Goal: Transaction & Acquisition: Purchase product/service

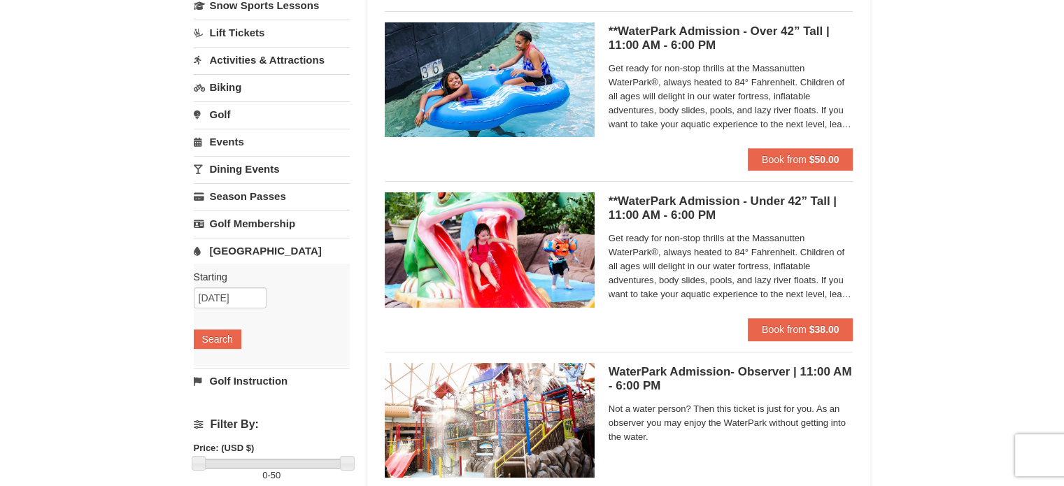
scroll to position [210, 0]
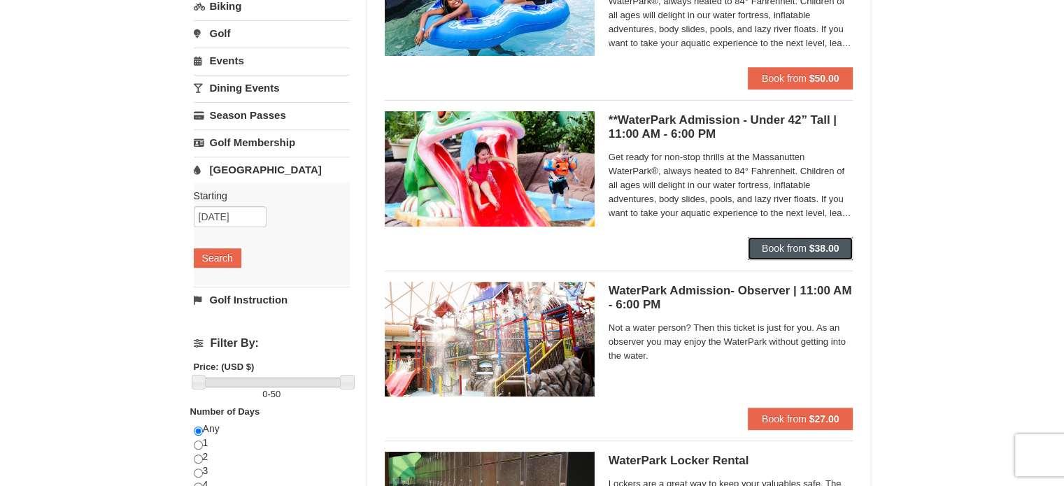
click at [803, 245] on span "Book from" at bounding box center [784, 248] width 45 height 11
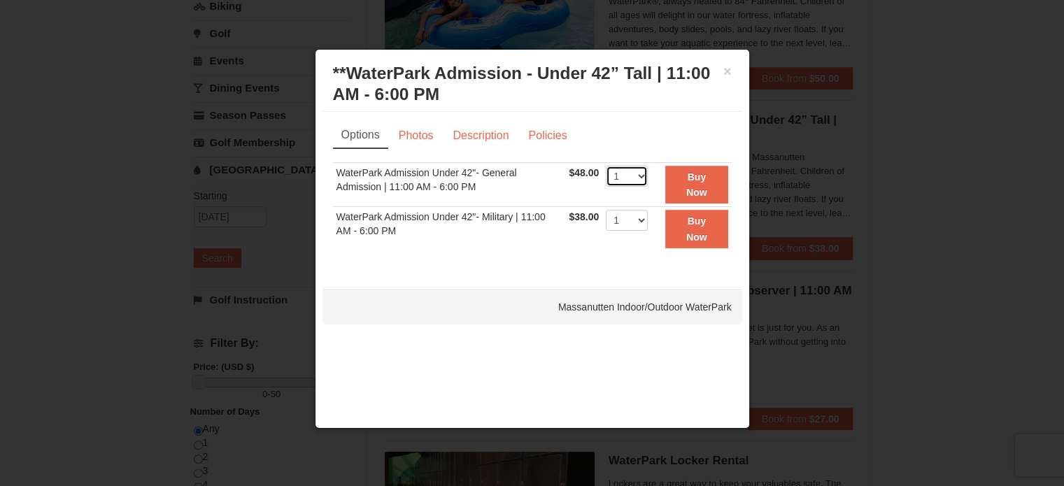
click at [641, 173] on select "1 2 3 4 5 6 7 8 9 10 11 12 13 14 15 16 17 18 19 20 21 22" at bounding box center [627, 176] width 42 height 21
select select "4"
click at [606, 166] on select "1 2 3 4 5 6 7 8 9 10 11 12 13 14 15 16 17 18 19 20 21 22" at bounding box center [627, 176] width 42 height 21
click at [417, 331] on div "× **WaterPark Admission - Under 42” Tall | 11:00 AM - 6:00 PM Massanutten Indoo…" at bounding box center [532, 239] width 435 height 380
click at [714, 183] on button "Buy Now" at bounding box center [696, 185] width 62 height 38
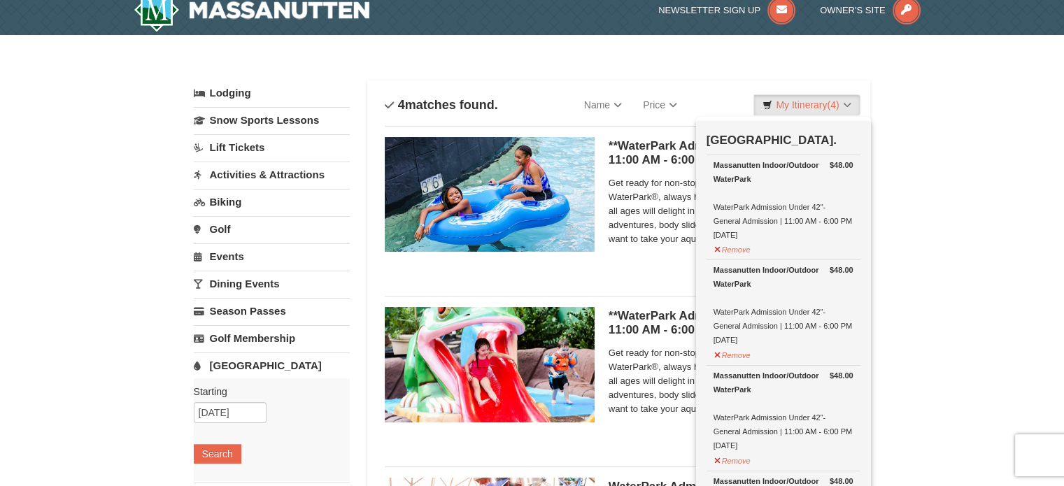
scroll to position [4, 0]
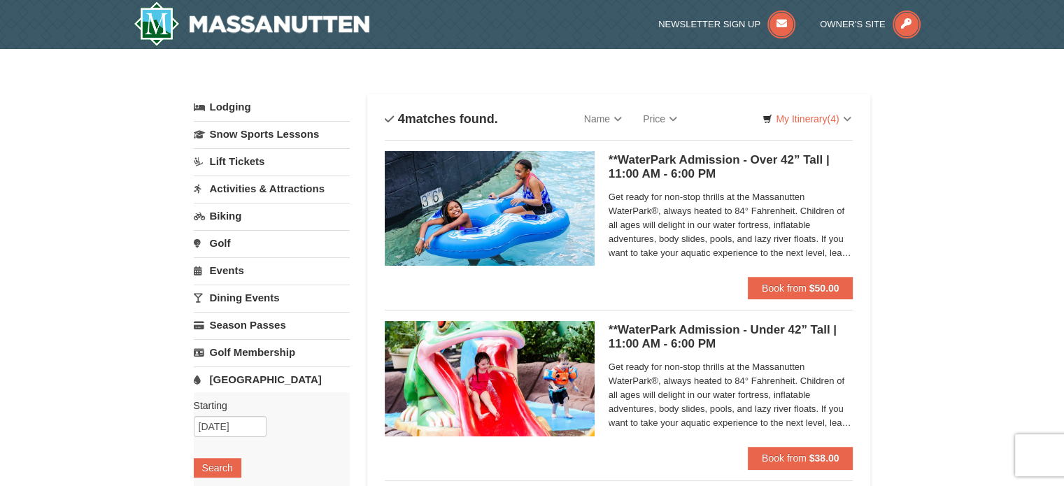
scroll to position [70, 0]
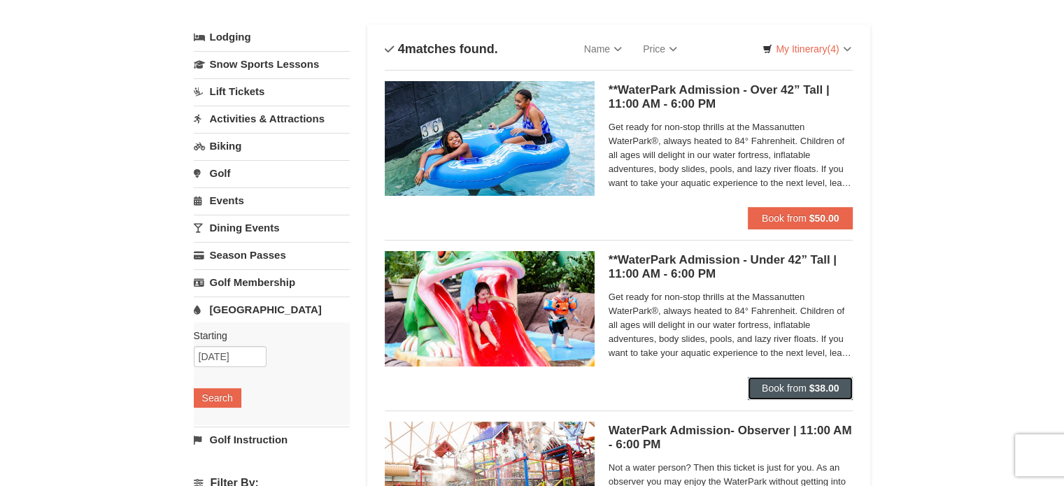
click at [813, 388] on strong "$38.00" at bounding box center [825, 388] width 30 height 11
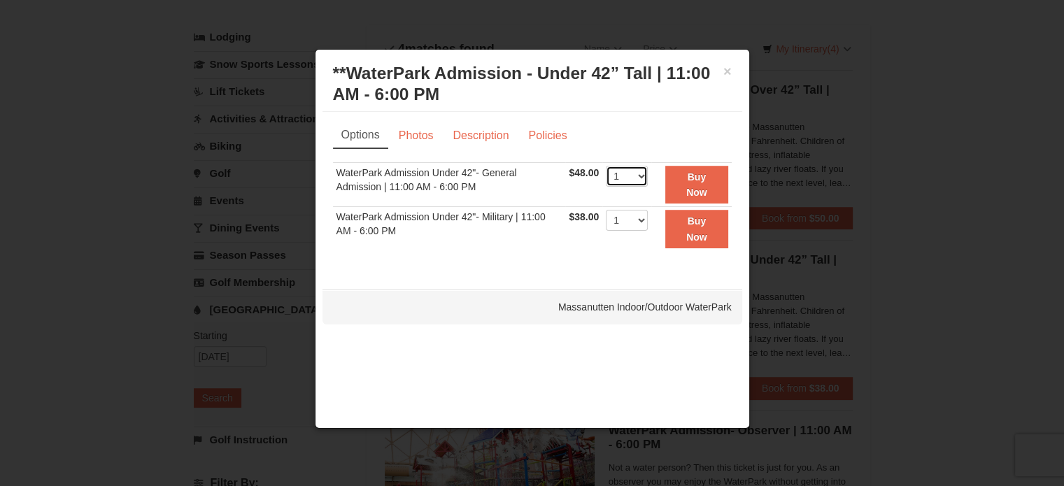
click at [642, 176] on select "1 2 3 4 5 6 7 8 9 10 11 12 13 14 15 16 17 18 19 20 21 22" at bounding box center [627, 176] width 42 height 21
select select "4"
click at [606, 166] on select "1 2 3 4 5 6 7 8 9 10 11 12 13 14 15 16 17 18 19 20 21 22" at bounding box center [627, 176] width 42 height 21
click at [691, 183] on button "Buy Now" at bounding box center [696, 185] width 62 height 38
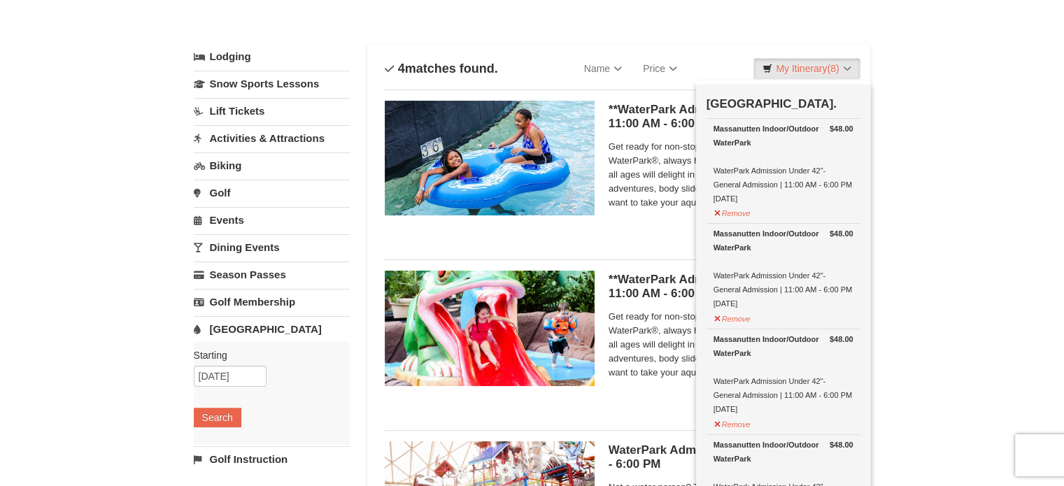
scroll to position [74, 0]
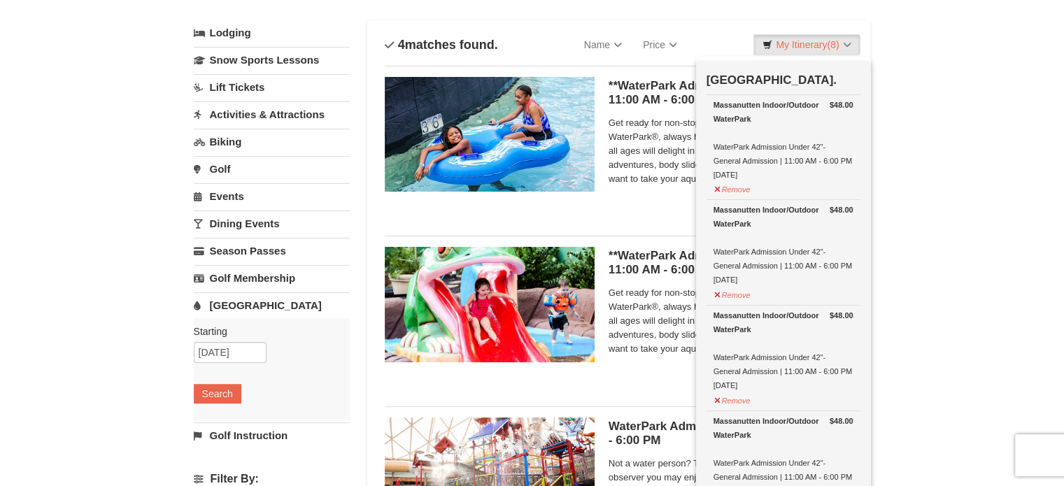
click at [42, 148] on div "× Categories List Filter My Itinerary (8) Check Out Now Water Park Pass. $48.00…" at bounding box center [532, 380] width 1064 height 811
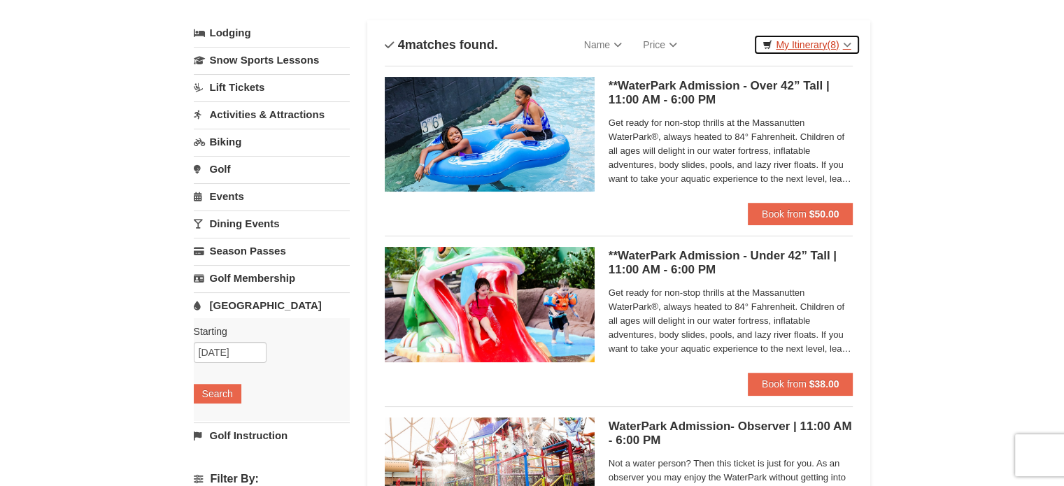
click at [794, 46] on link "My Itinerary (8)" at bounding box center [807, 44] width 106 height 21
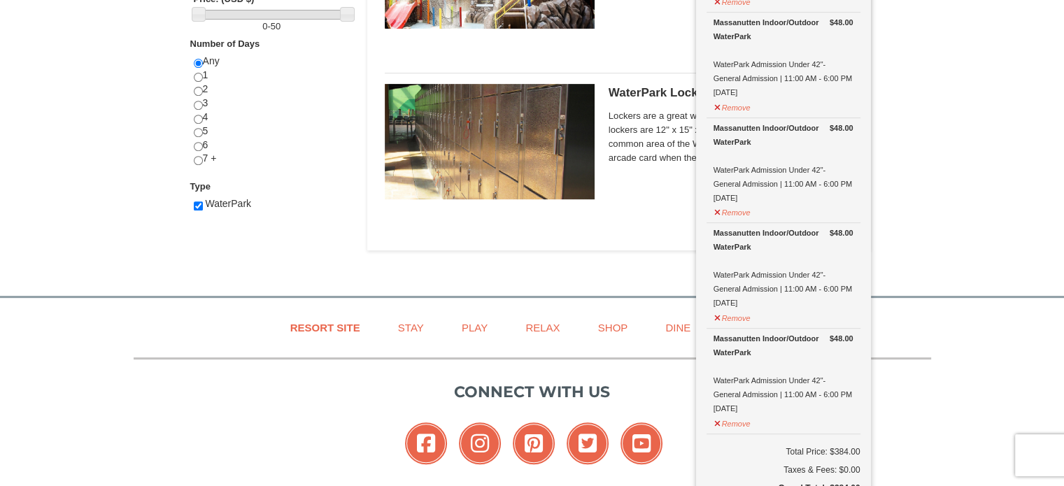
scroll to position [704, 0]
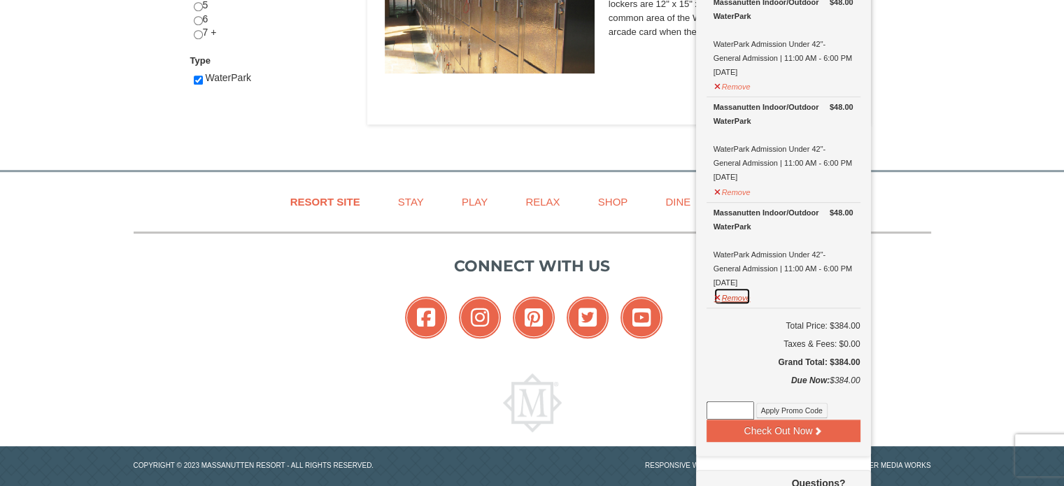
click at [716, 291] on button "Remove" at bounding box center [733, 296] width 38 height 17
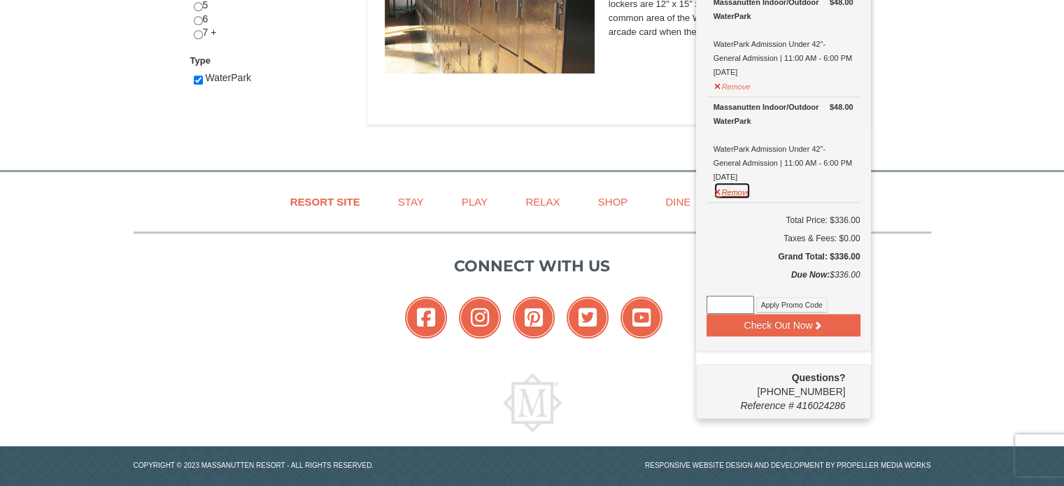
click at [716, 190] on button "Remove" at bounding box center [733, 190] width 38 height 17
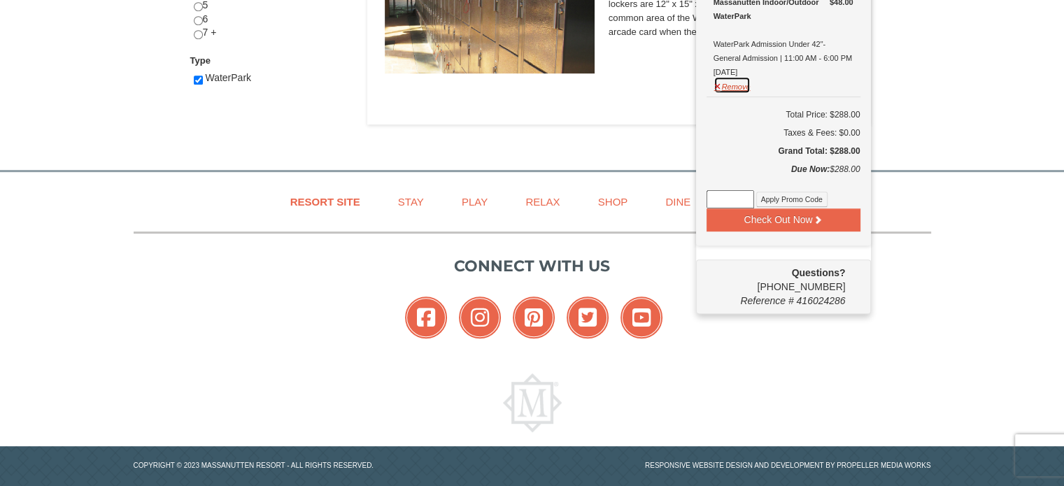
click at [716, 83] on button "Remove" at bounding box center [733, 84] width 38 height 17
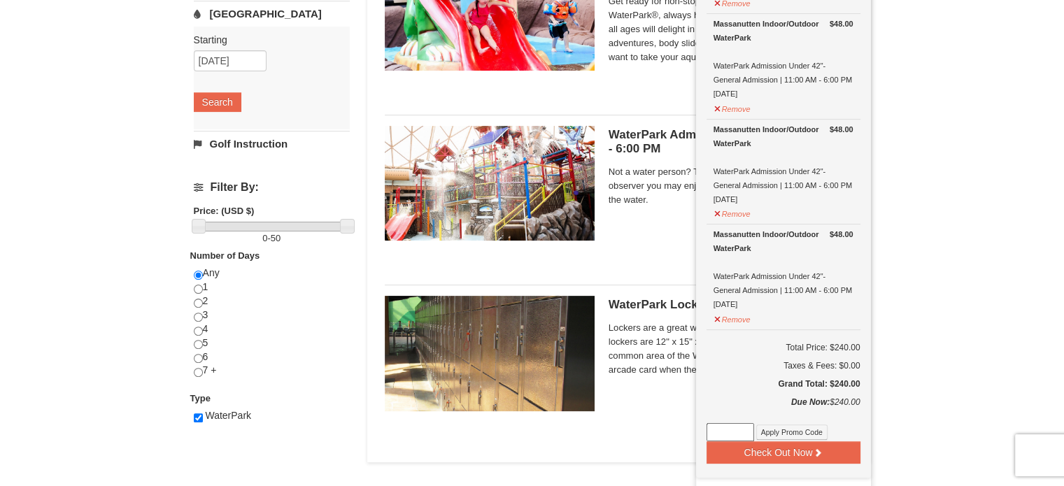
scroll to position [354, 0]
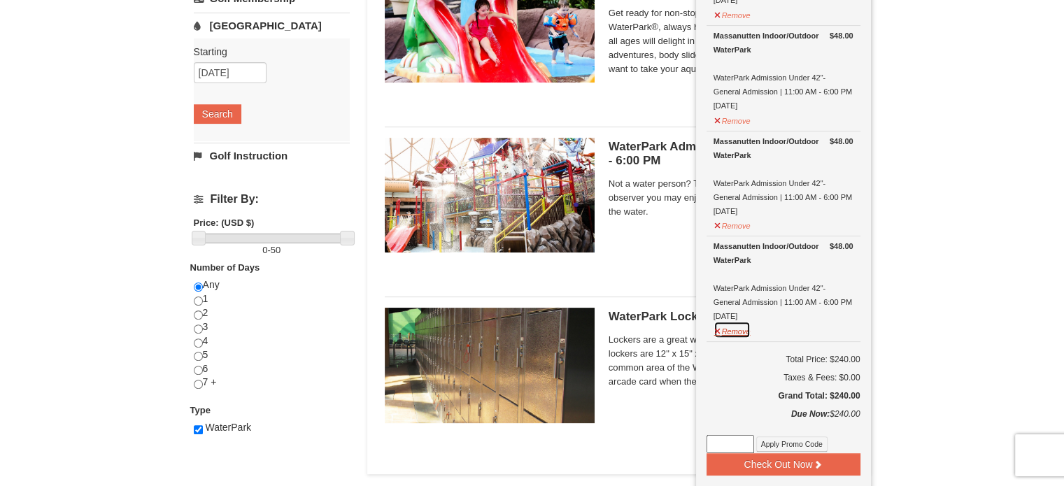
click at [714, 327] on button "Remove" at bounding box center [733, 329] width 38 height 17
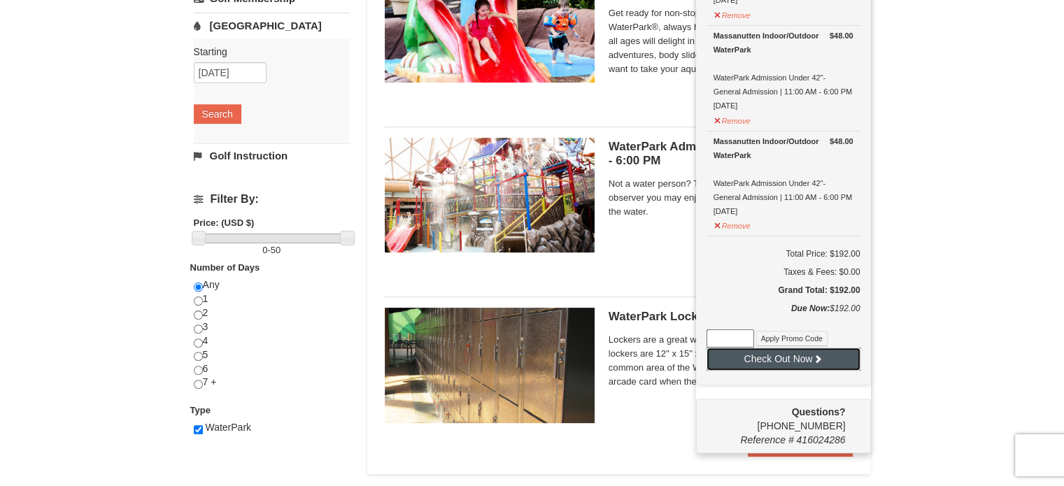
click at [803, 355] on button "Check Out Now" at bounding box center [784, 359] width 154 height 22
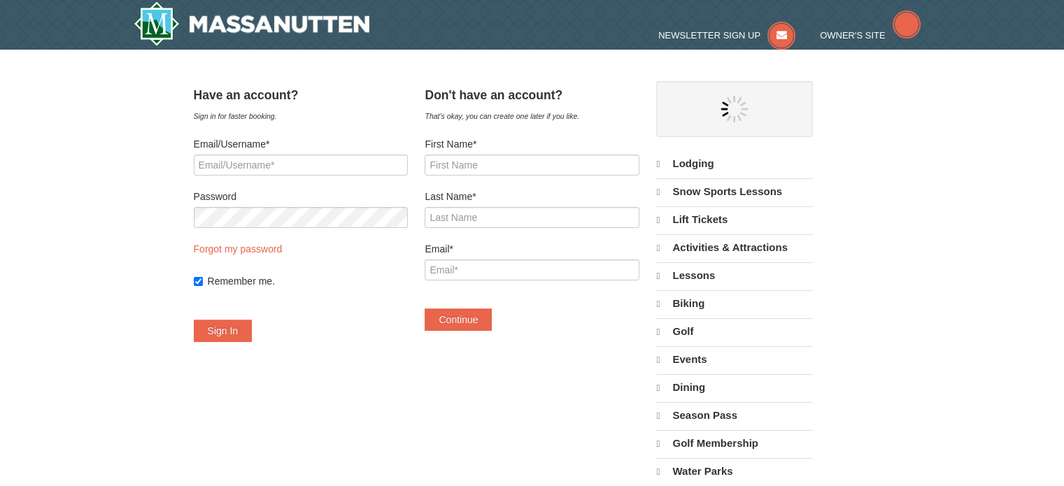
select select "9"
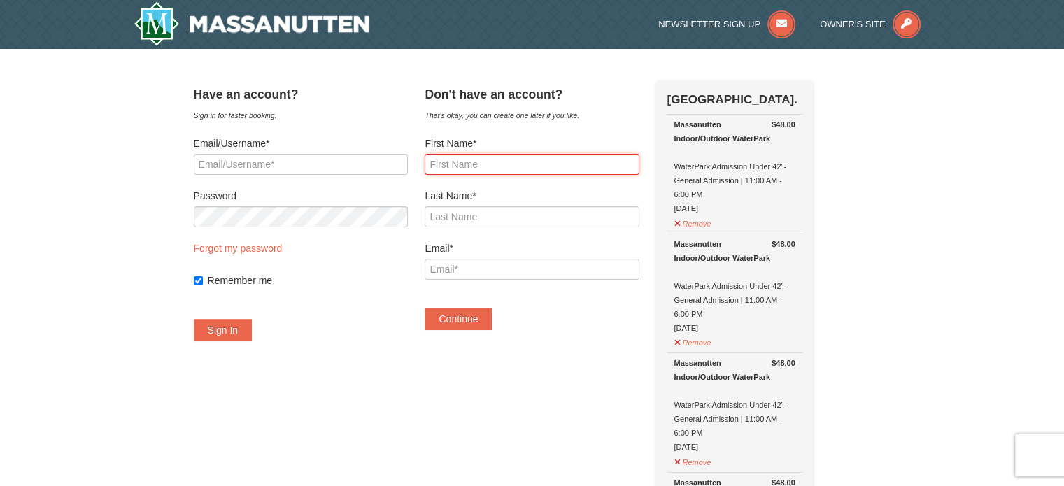
click at [502, 161] on input "First Name*" at bounding box center [532, 164] width 214 height 21
type input "Fatema"
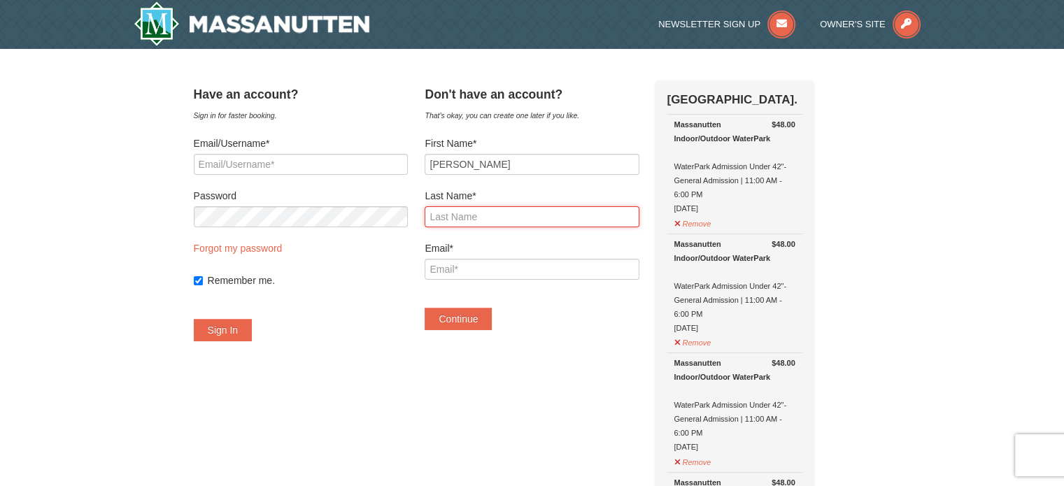
click at [486, 214] on input "Last Name*" at bounding box center [532, 216] width 214 height 21
type input "Akhtar"
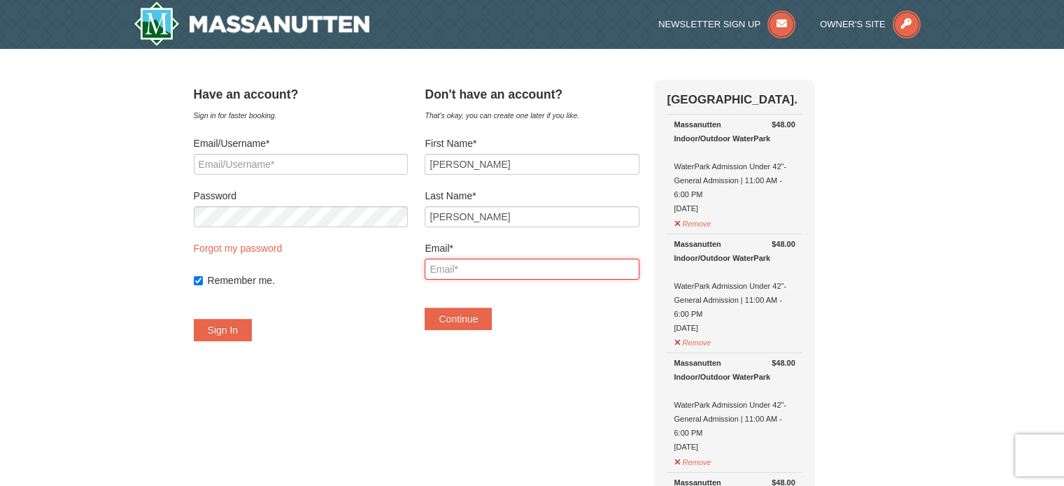
click at [465, 267] on input "Email*" at bounding box center [532, 269] width 214 height 21
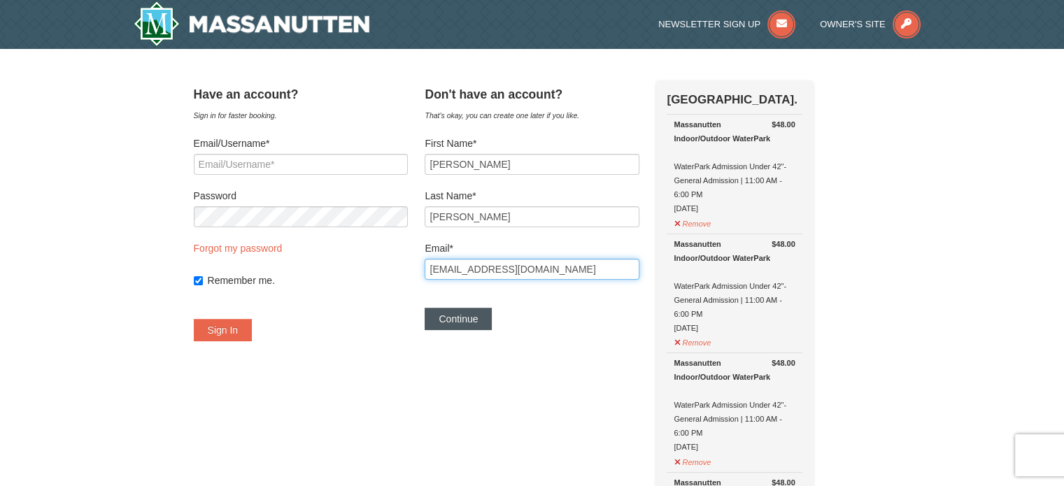
type input "[EMAIL_ADDRESS][DOMAIN_NAME]"
click at [479, 319] on button "Continue" at bounding box center [458, 319] width 67 height 22
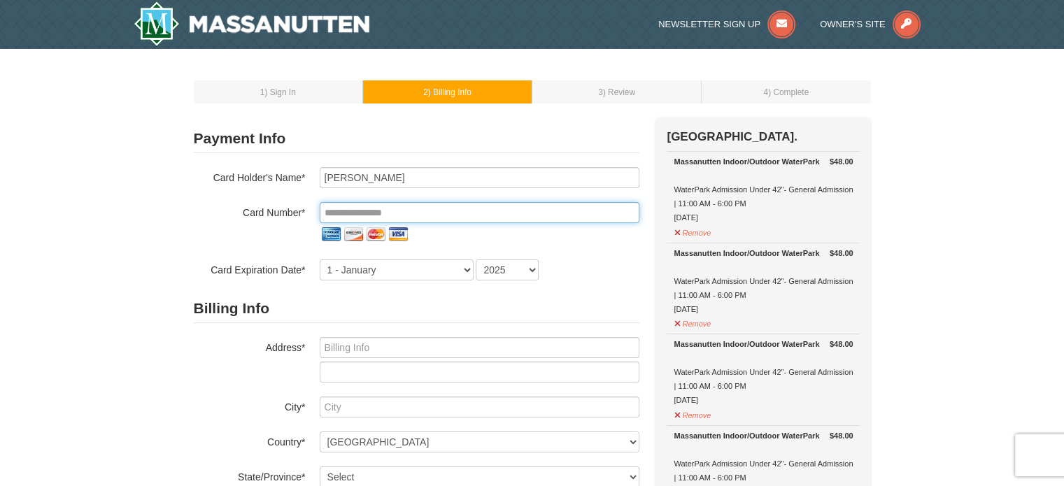
click at [411, 210] on input "tel" at bounding box center [480, 212] width 320 height 21
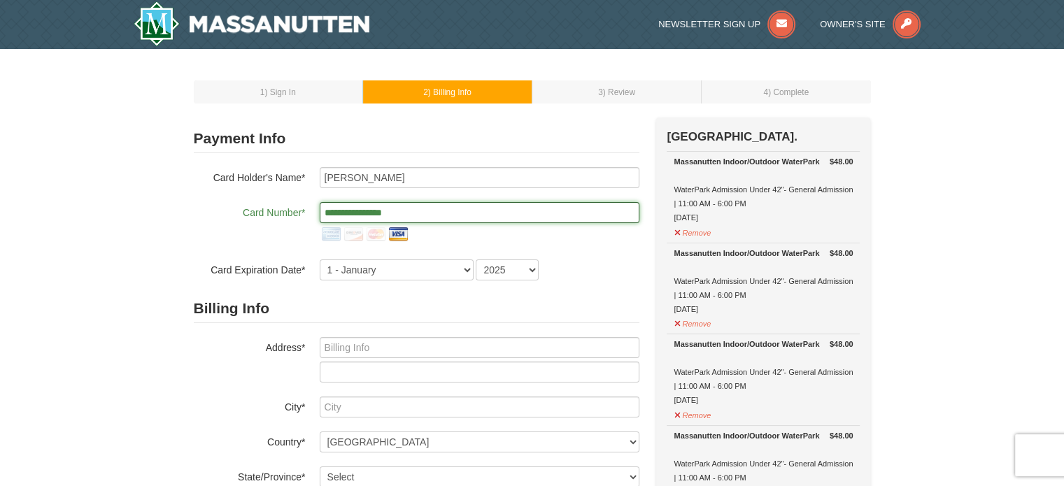
type input "**********"
click at [433, 271] on select "1 - January 2 - February 3 - March 4 - April 5 - May 6 - June 7 - July 8 - Augu…" at bounding box center [397, 270] width 154 height 21
select select "4"
click at [320, 260] on select "1 - January 2 - February 3 - March 4 - April 5 - May 6 - June 7 - July 8 - Augu…" at bounding box center [397, 270] width 154 height 21
click at [498, 269] on select "2025 2026 2027 2028 2029 2030 2031 2032 2033 2034" at bounding box center [507, 270] width 63 height 21
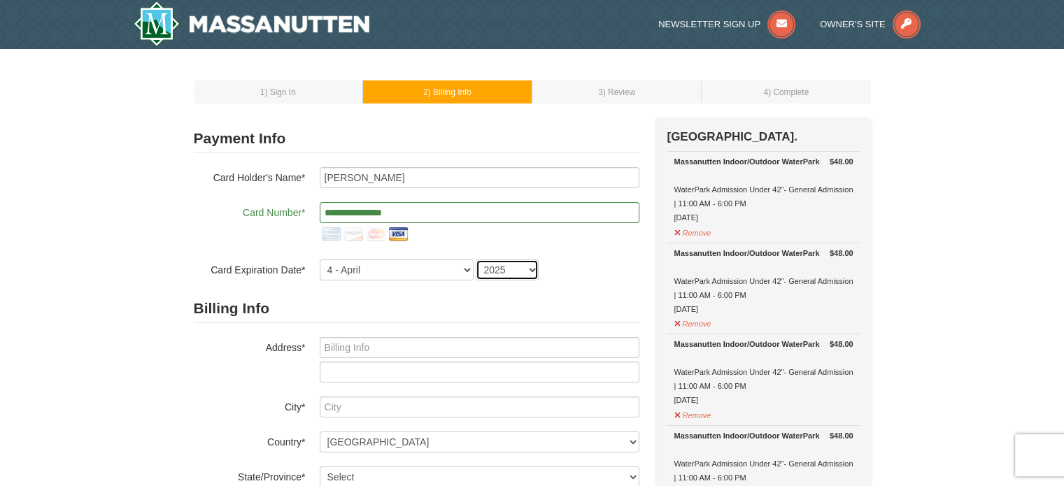
select select "2027"
click at [476, 260] on select "2025 2026 2027 2028 2029 2030 2031 2032 2033 2034" at bounding box center [507, 270] width 63 height 21
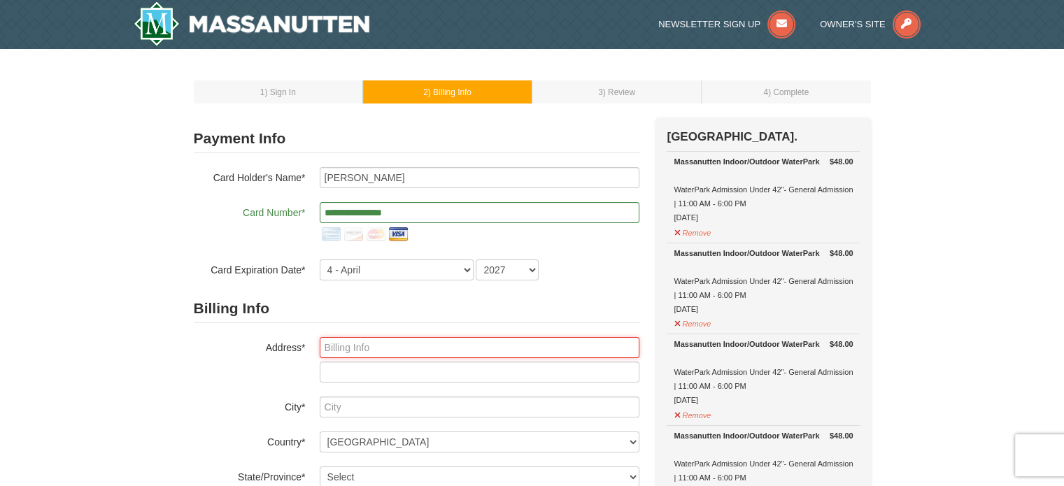
click at [366, 346] on input "text" at bounding box center [480, 347] width 320 height 21
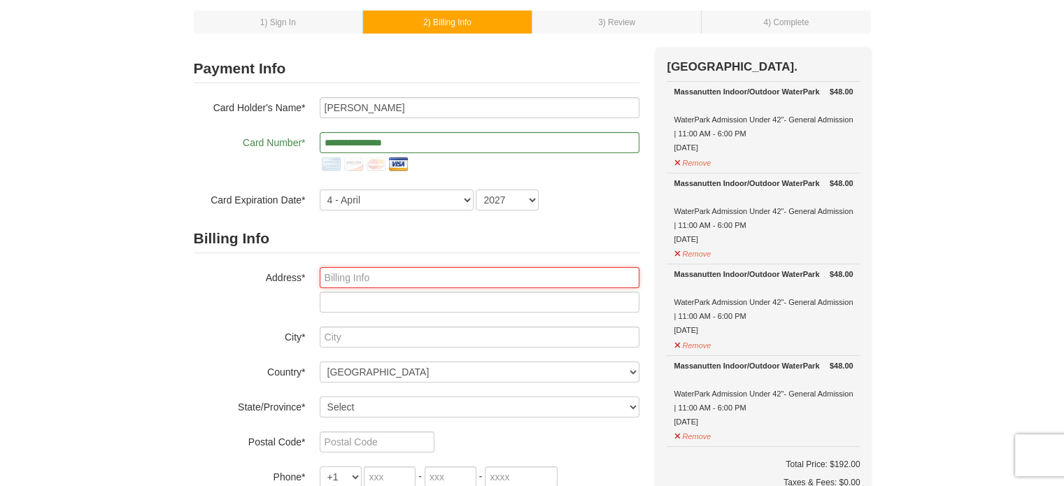
scroll to position [70, 0]
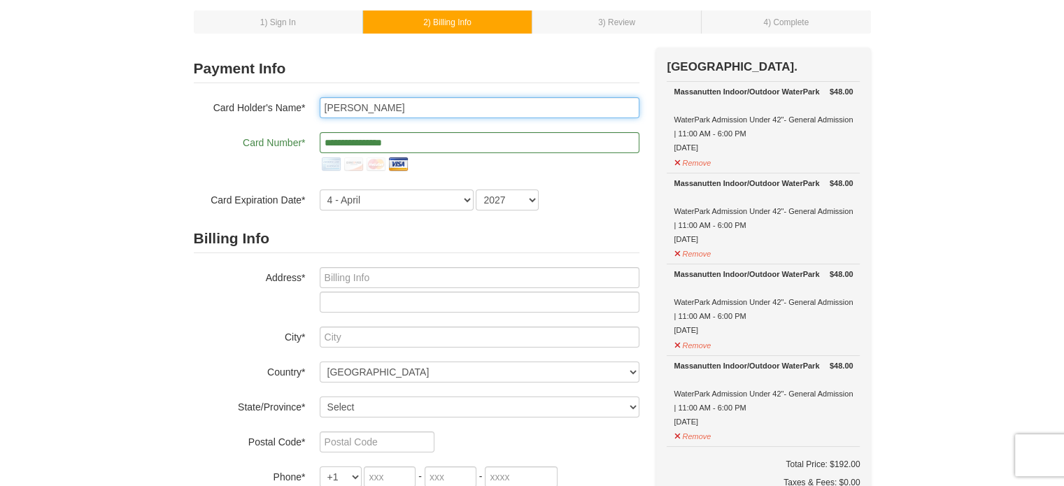
drag, startPoint x: 402, startPoint y: 106, endPoint x: 309, endPoint y: 110, distance: 92.4
click at [309, 110] on div "Card Holder's Name* Fatema Akhtar" at bounding box center [417, 107] width 446 height 21
type input "Mohammad Shahab Uddin"
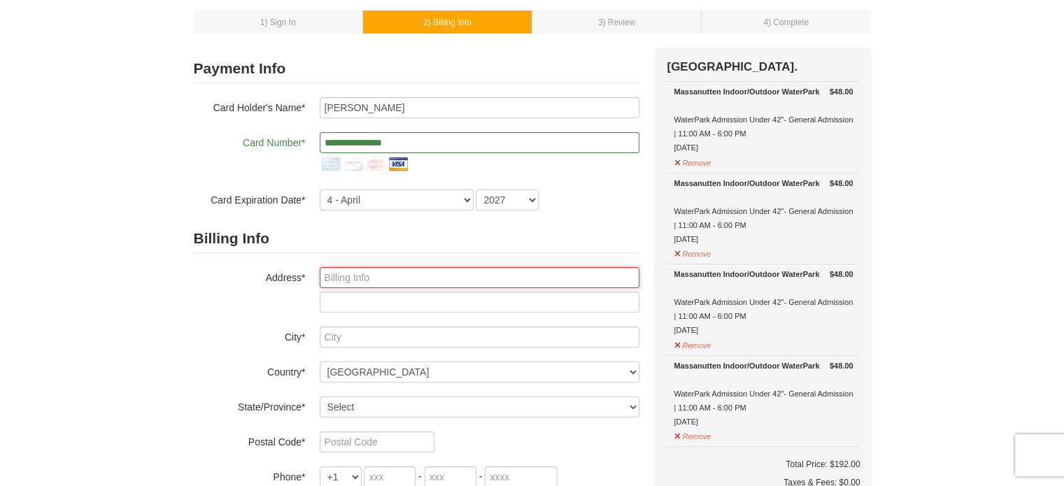
click at [357, 276] on input "text" at bounding box center [480, 277] width 320 height 21
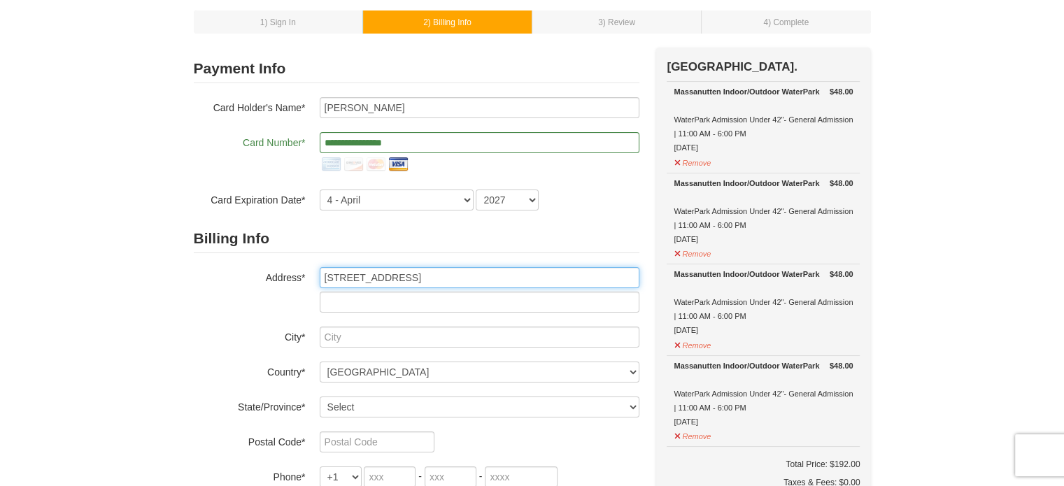
type input "[STREET_ADDRESS]"
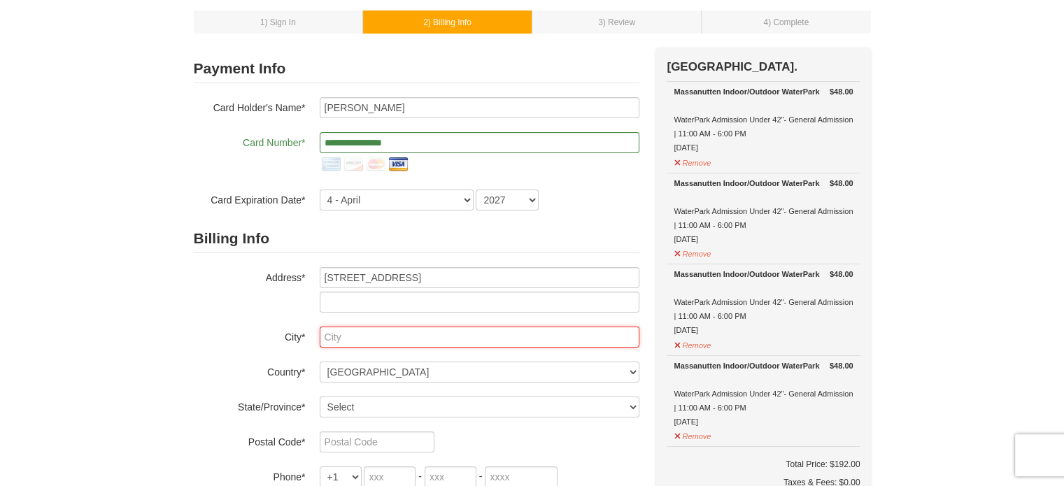
click at [364, 335] on input "text" at bounding box center [480, 337] width 320 height 21
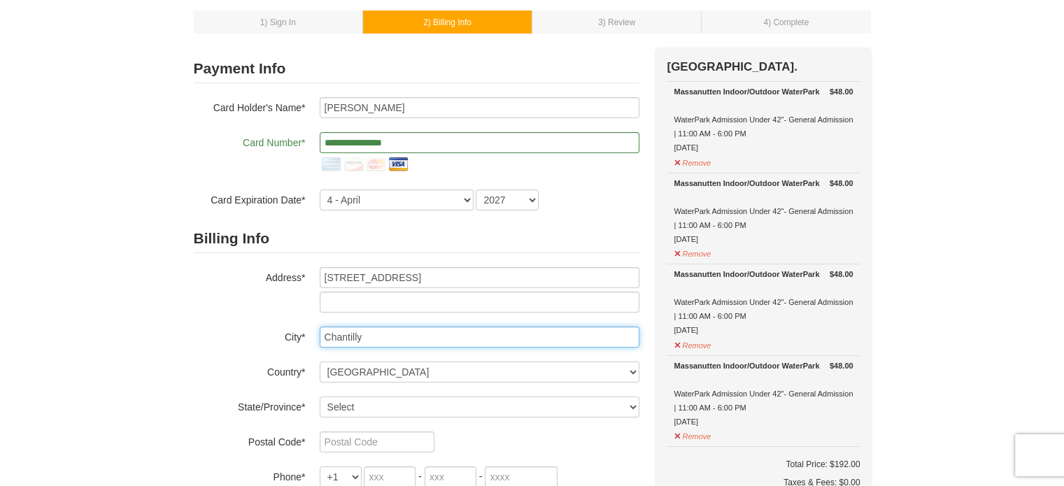
type input "Chantilly"
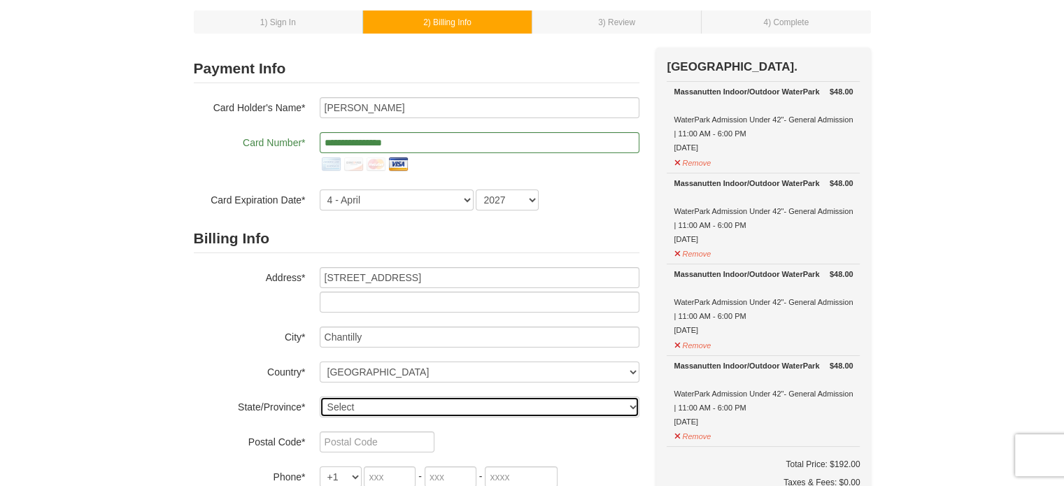
click at [379, 401] on select "Select Alabama Alaska American Samoa Arizona Arkansas California Colorado Conne…" at bounding box center [480, 407] width 320 height 21
select select "VA"
click at [320, 397] on select "Select Alabama Alaska American Samoa Arizona Arkansas California Colorado Conne…" at bounding box center [480, 407] width 320 height 21
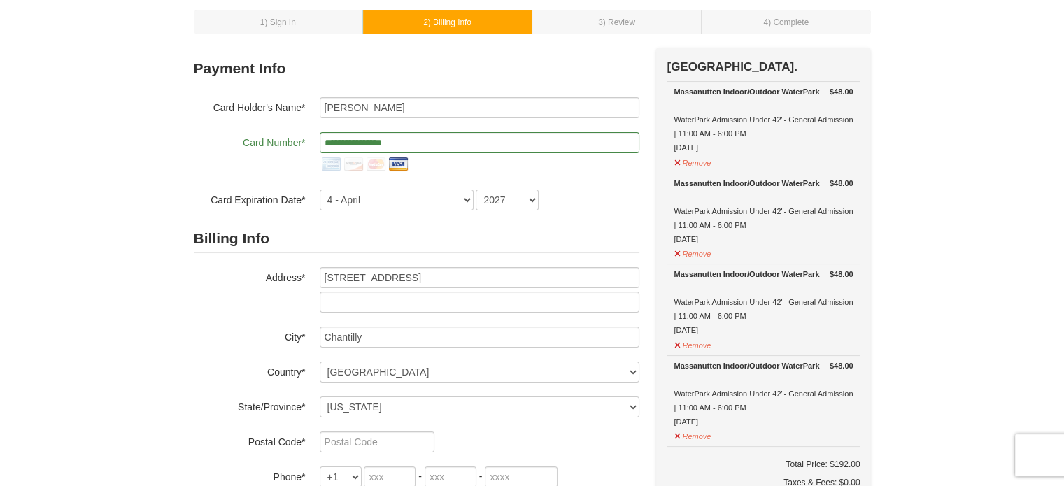
click at [195, 399] on label "State/Province*" at bounding box center [250, 405] width 112 height 17
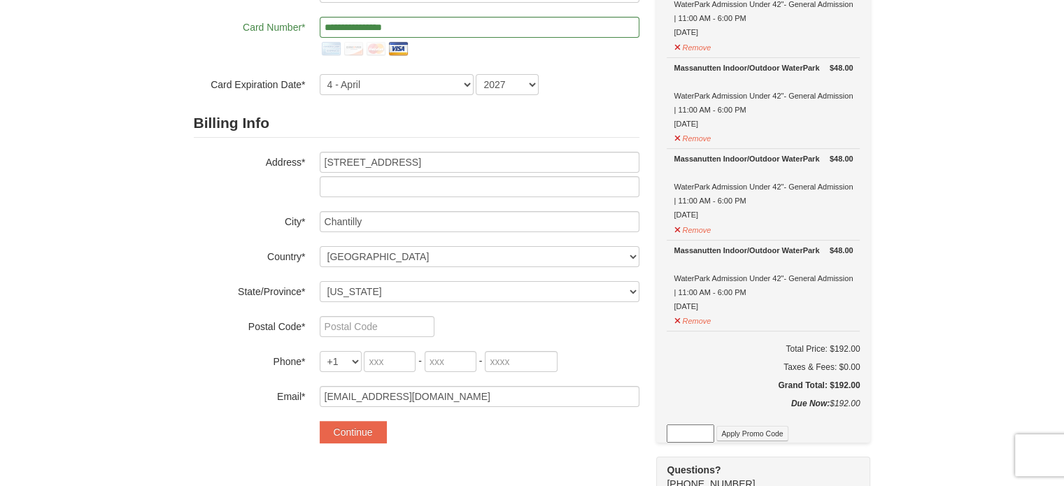
scroll to position [210, 0]
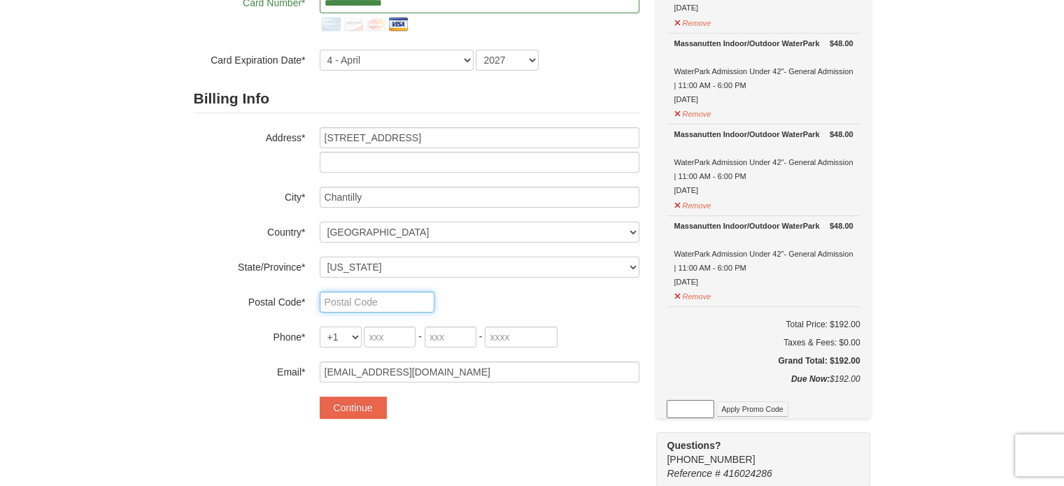
click at [344, 302] on input "text" at bounding box center [377, 302] width 115 height 21
type input "20152"
click at [377, 334] on input "tel" at bounding box center [390, 337] width 52 height 21
type input "347"
click at [435, 338] on input "tel" at bounding box center [451, 337] width 52 height 21
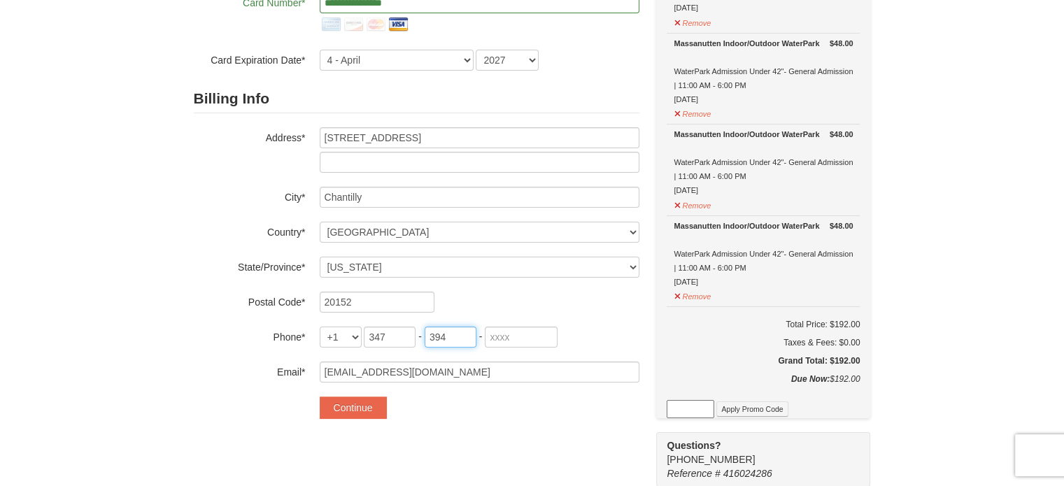
type input "394"
click at [495, 334] on input "tel" at bounding box center [521, 337] width 73 height 21
type input "6385"
click at [537, 412] on div "Continue" at bounding box center [480, 408] width 320 height 22
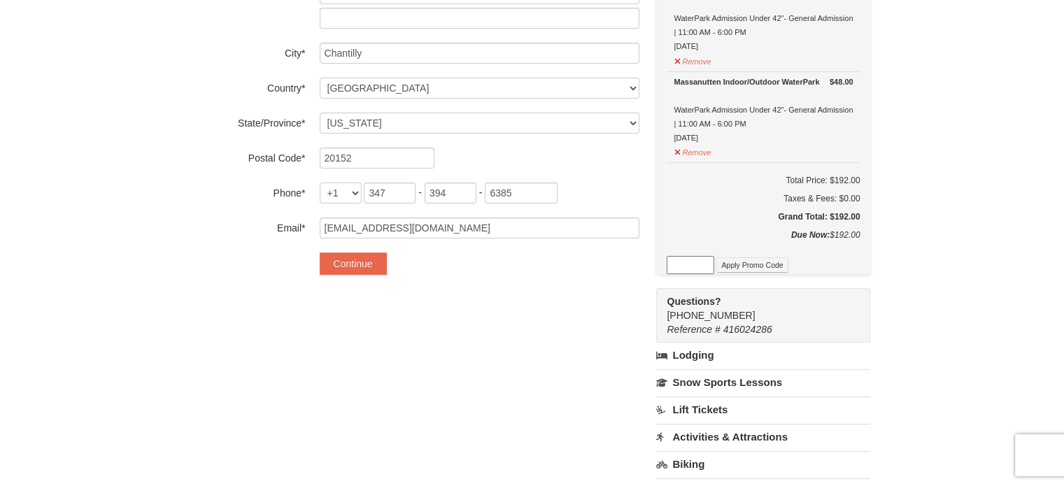
scroll to position [350, 0]
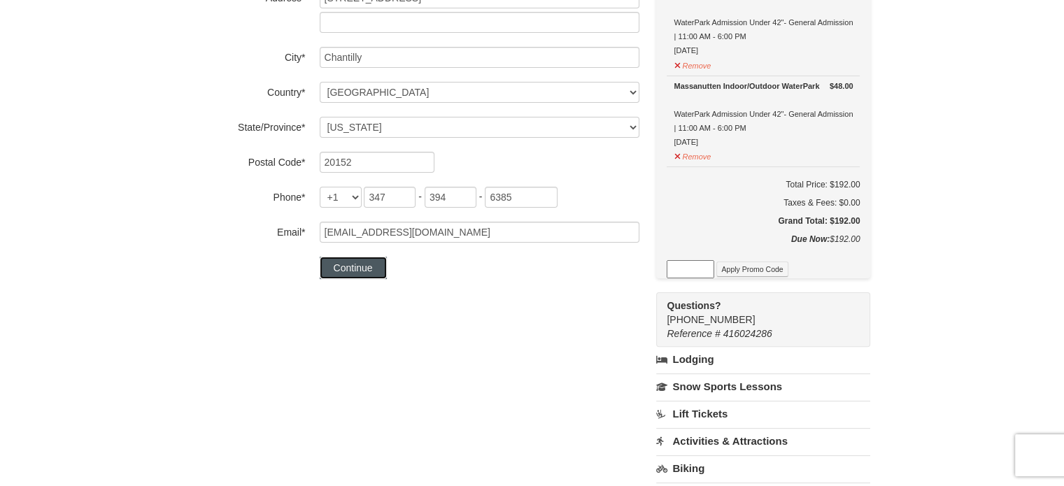
click at [350, 268] on button "Continue" at bounding box center [353, 268] width 67 height 22
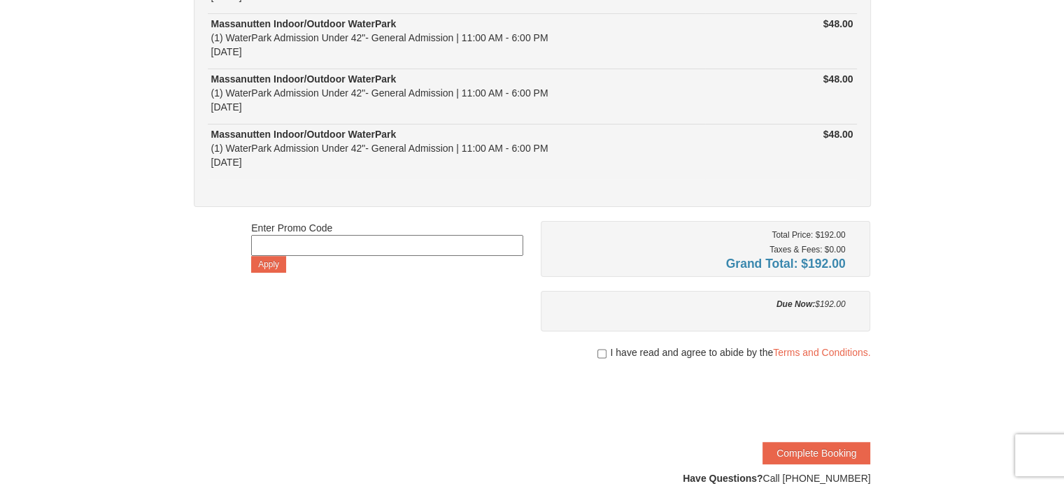
scroll to position [280, 0]
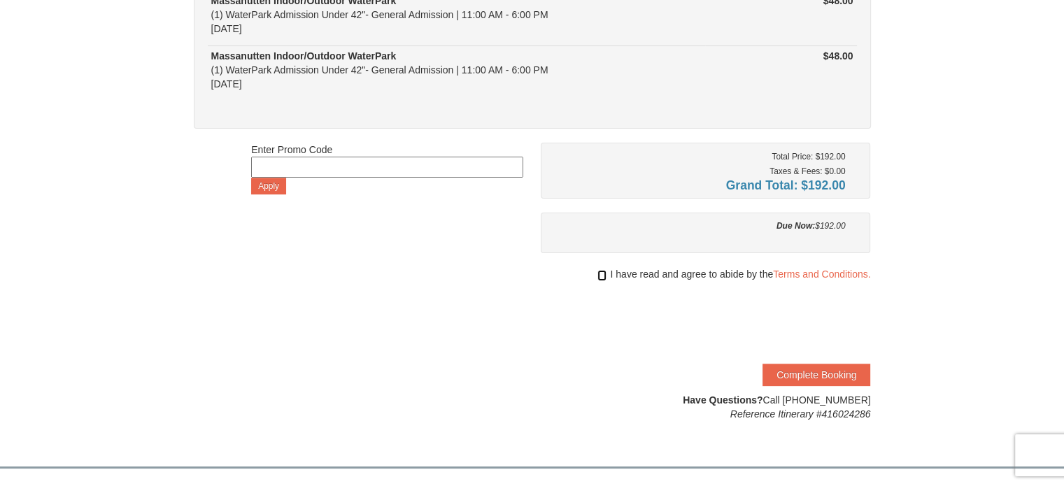
click at [603, 276] on input "checkbox" at bounding box center [602, 275] width 9 height 11
checkbox input "true"
click at [811, 372] on button "Complete Booking" at bounding box center [817, 375] width 108 height 22
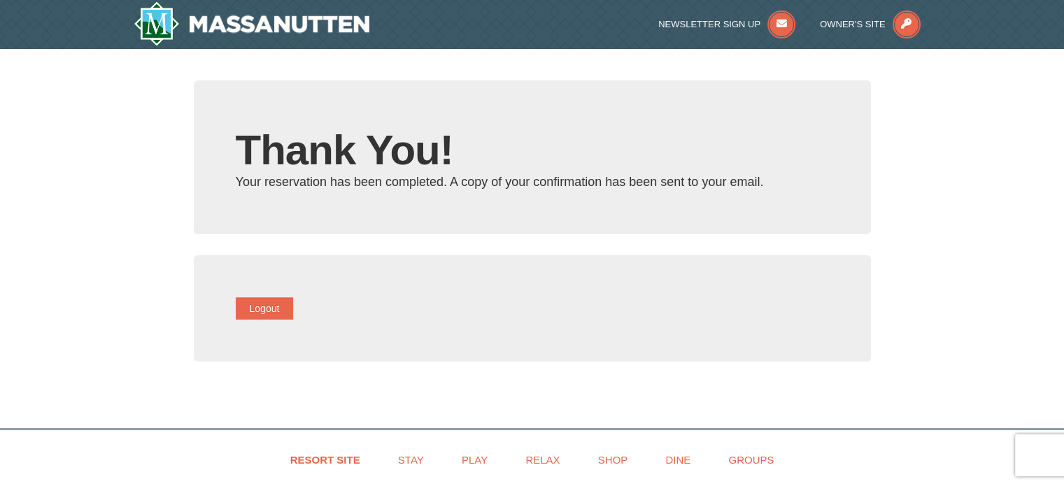
type input "[EMAIL_ADDRESS][DOMAIN_NAME]"
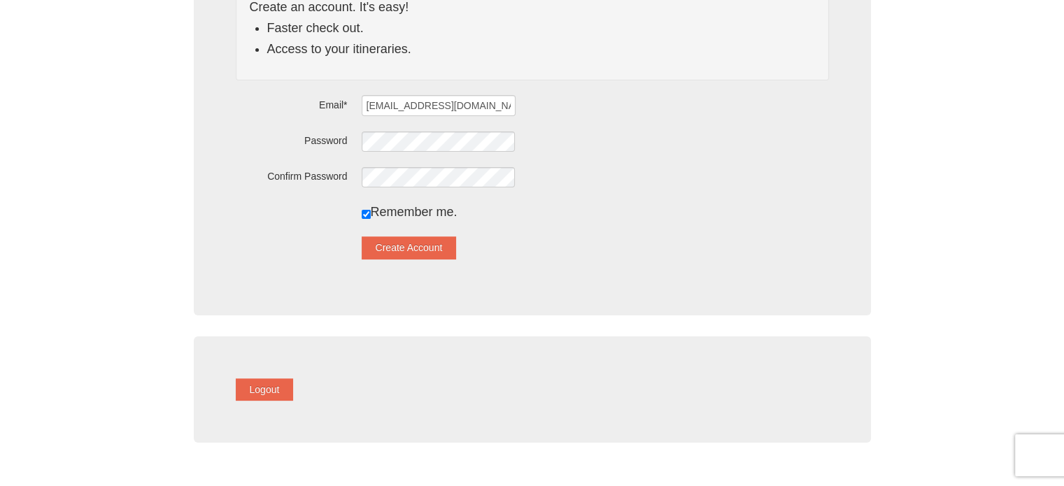
scroll to position [70, 0]
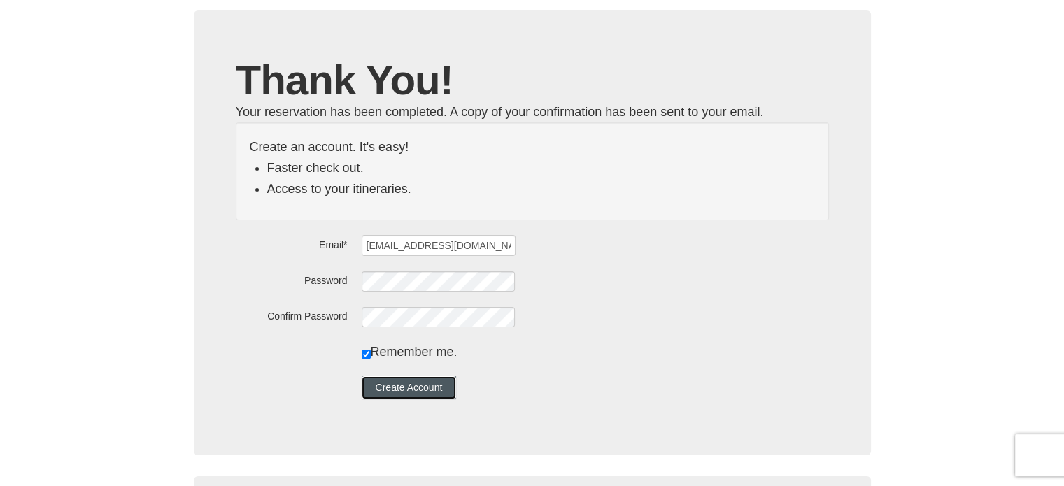
click at [409, 389] on button "Create Account" at bounding box center [409, 387] width 95 height 22
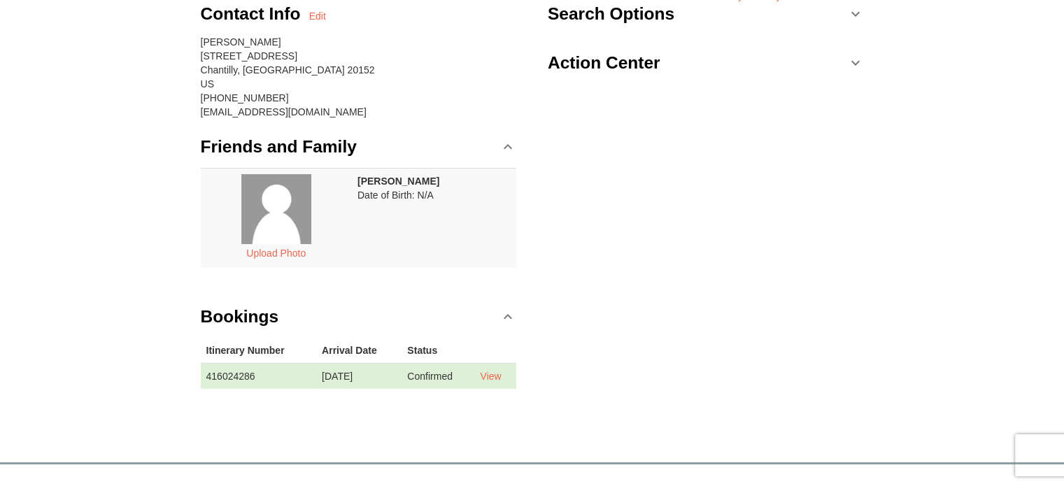
scroll to position [210, 0]
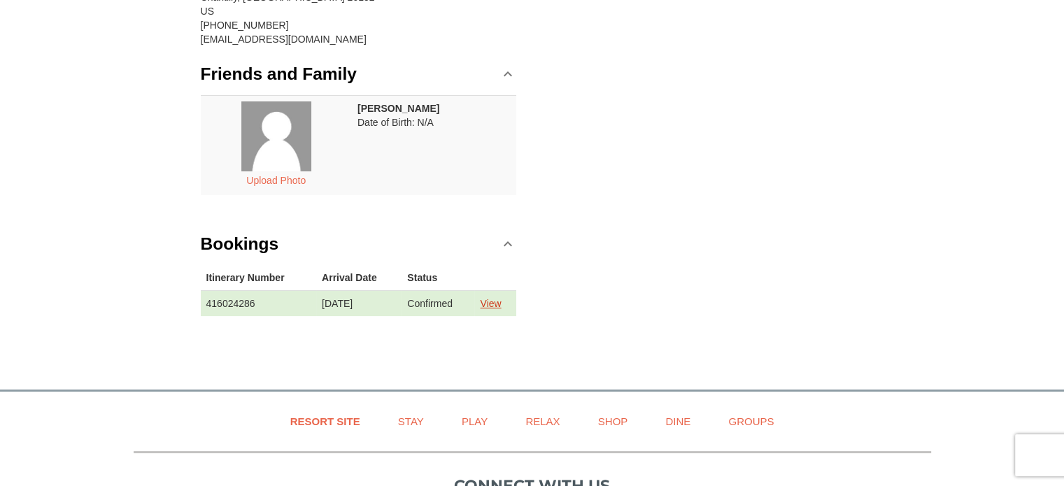
click at [501, 302] on link "View" at bounding box center [490, 303] width 21 height 11
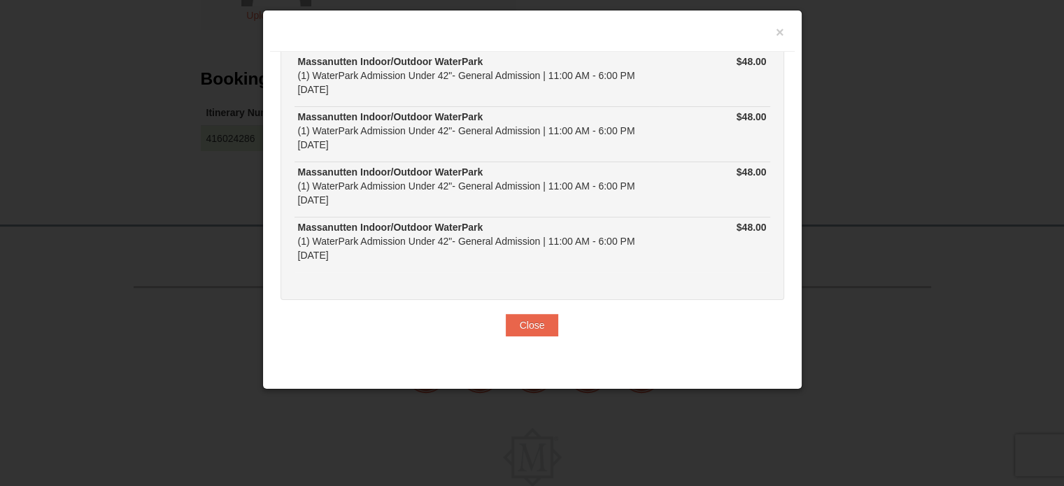
scroll to position [420, 0]
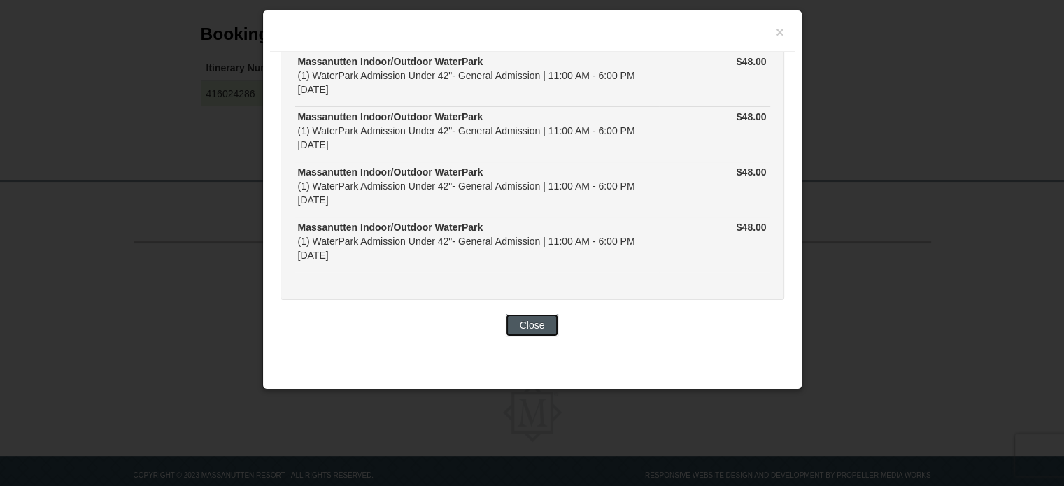
click at [520, 332] on button "Close" at bounding box center [532, 325] width 53 height 22
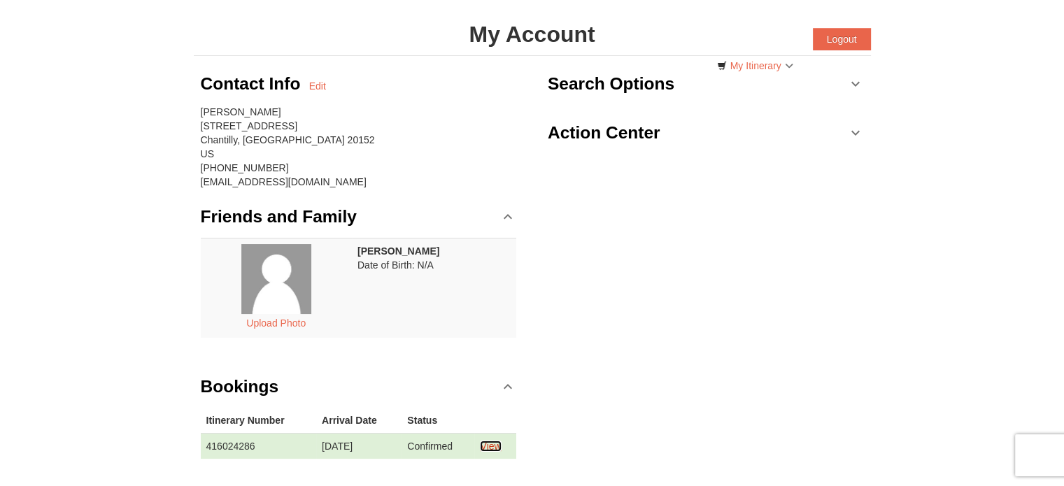
scroll to position [0, 0]
